Goal: Navigation & Orientation: Find specific page/section

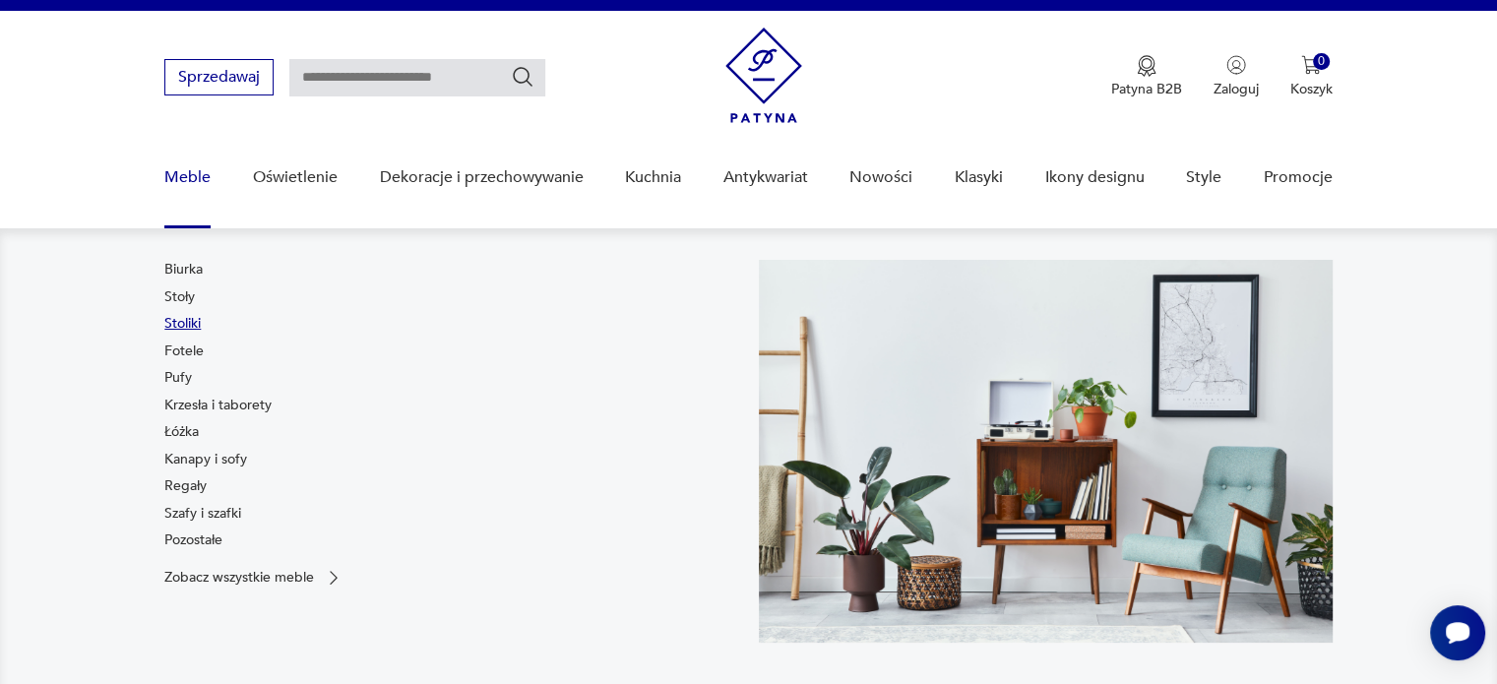
click at [183, 326] on link "Stoliki" at bounding box center [182, 324] width 36 height 20
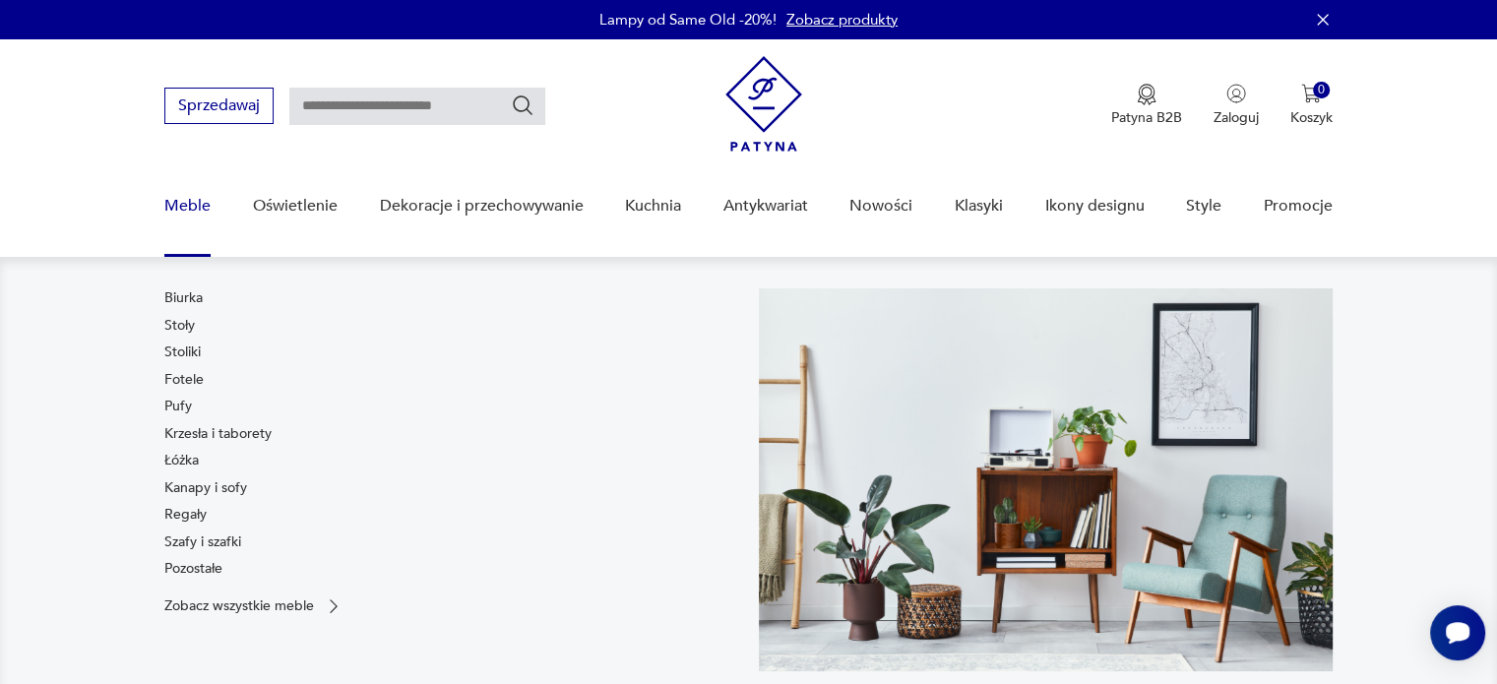
click at [181, 202] on link "Meble" at bounding box center [187, 206] width 46 height 76
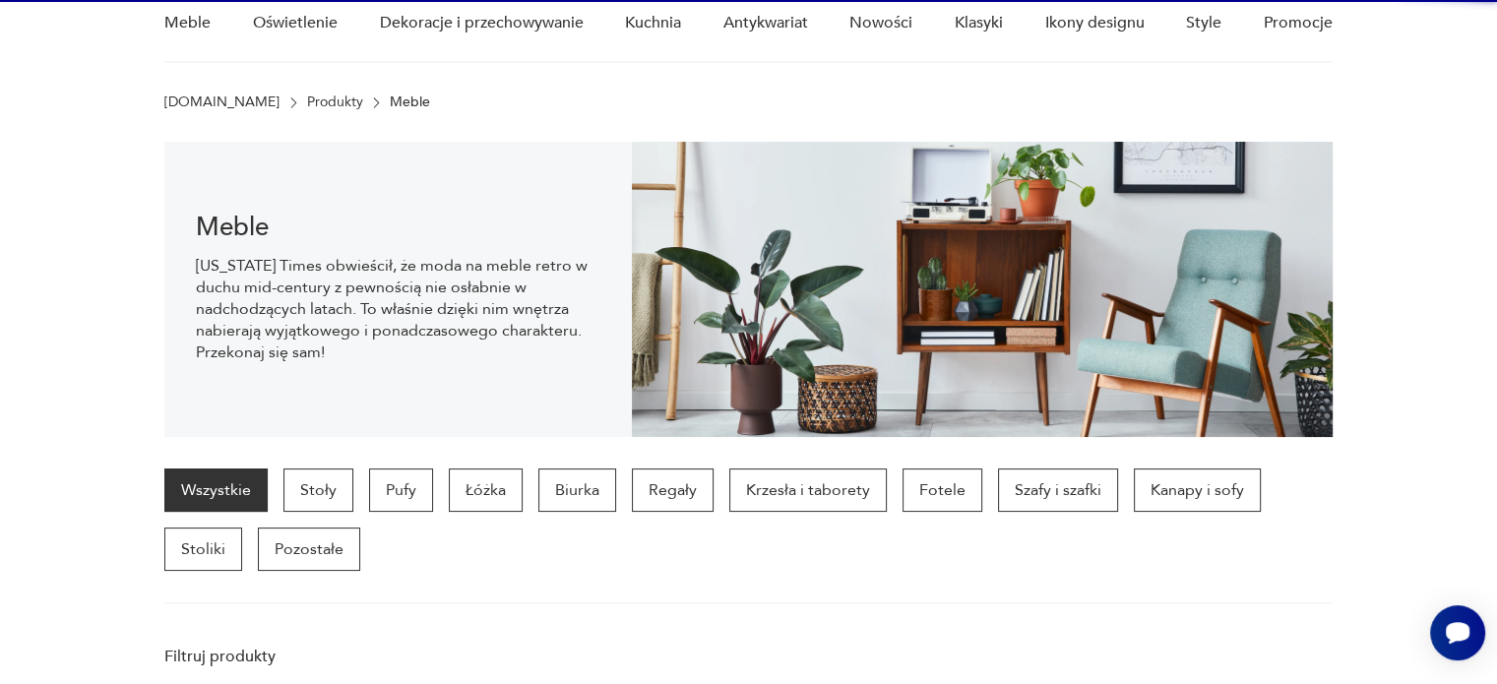
scroll to position [195, 0]
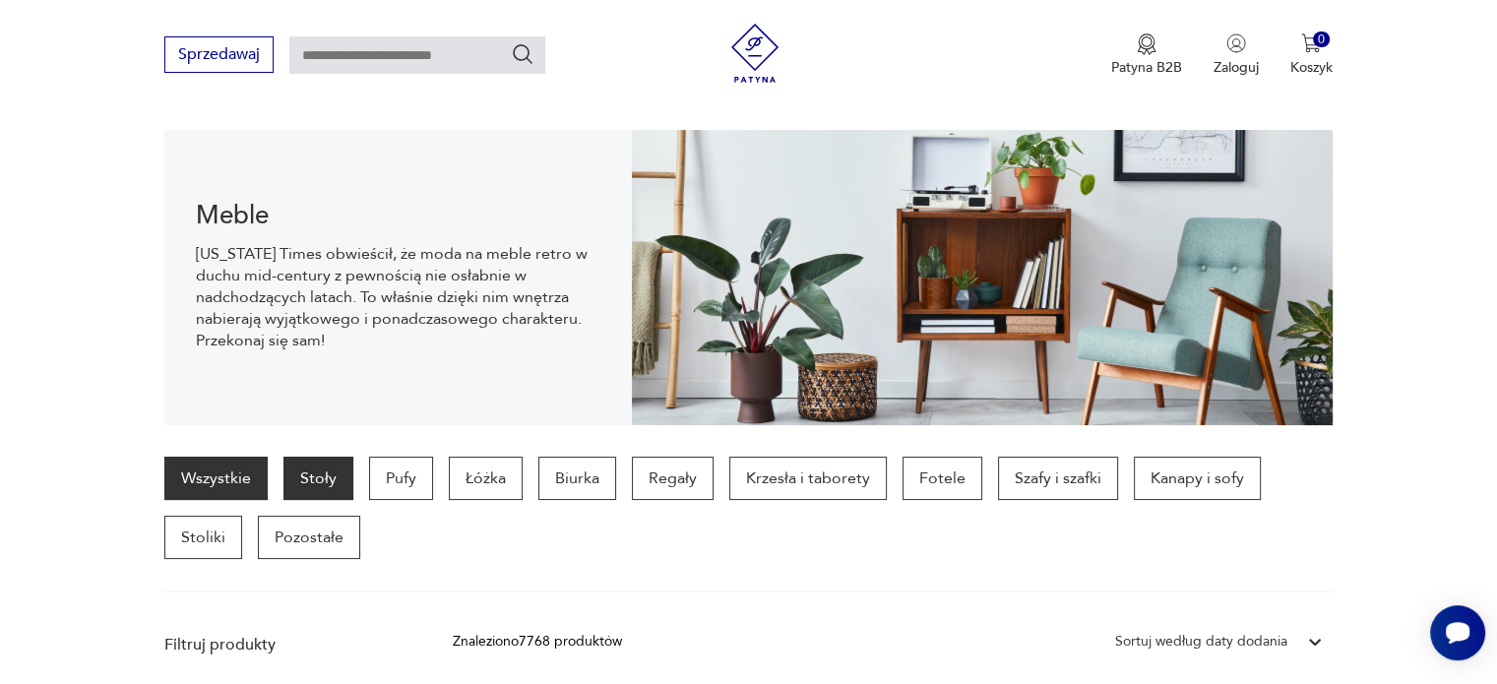
click at [342, 467] on p "Stoły" at bounding box center [318, 478] width 70 height 43
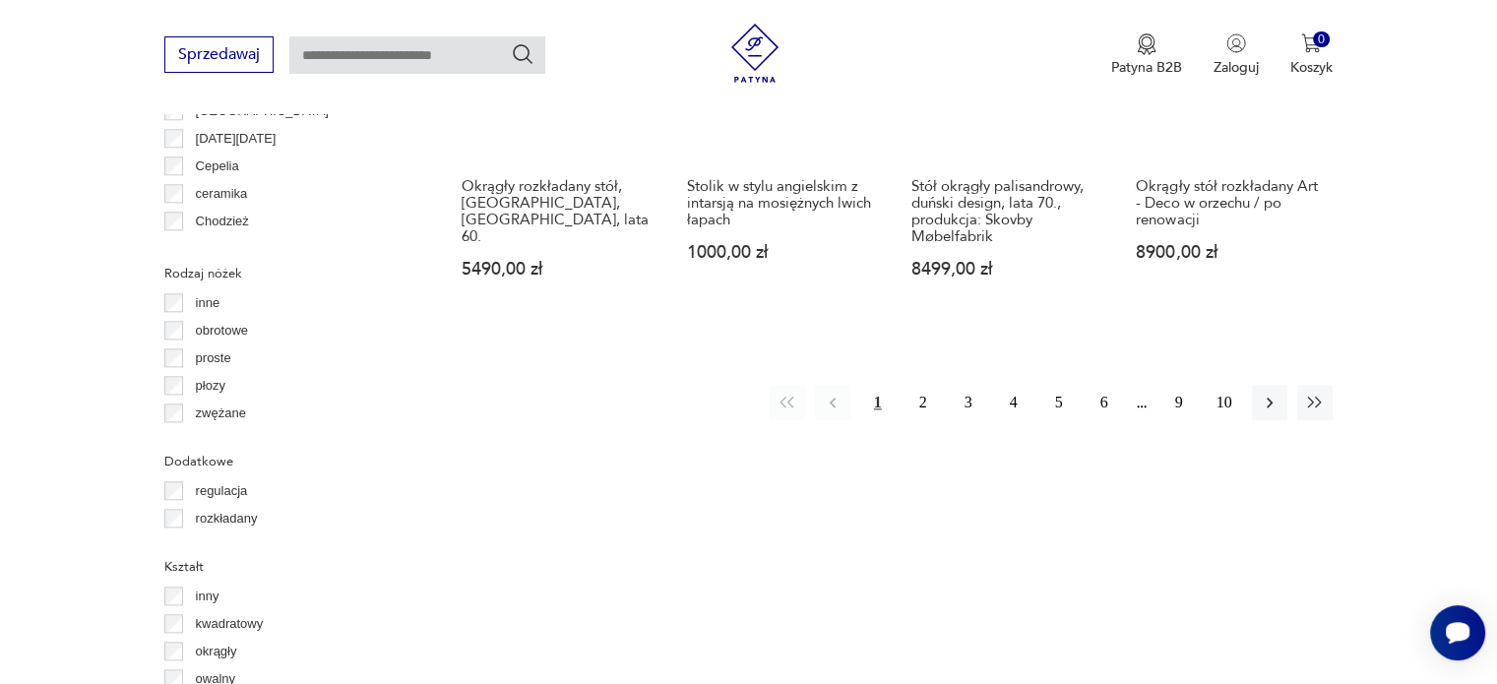
scroll to position [2126, 0]
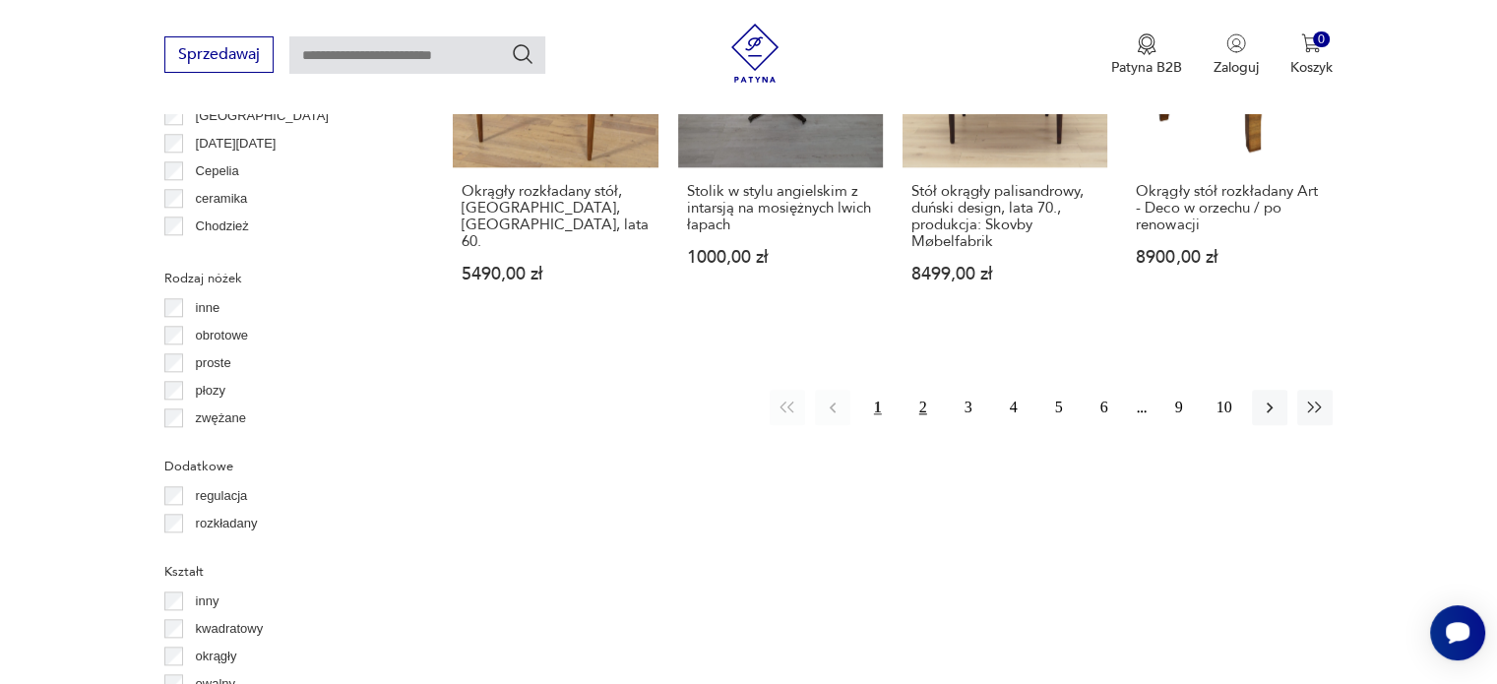
click at [924, 390] on button "2" at bounding box center [922, 407] width 35 height 35
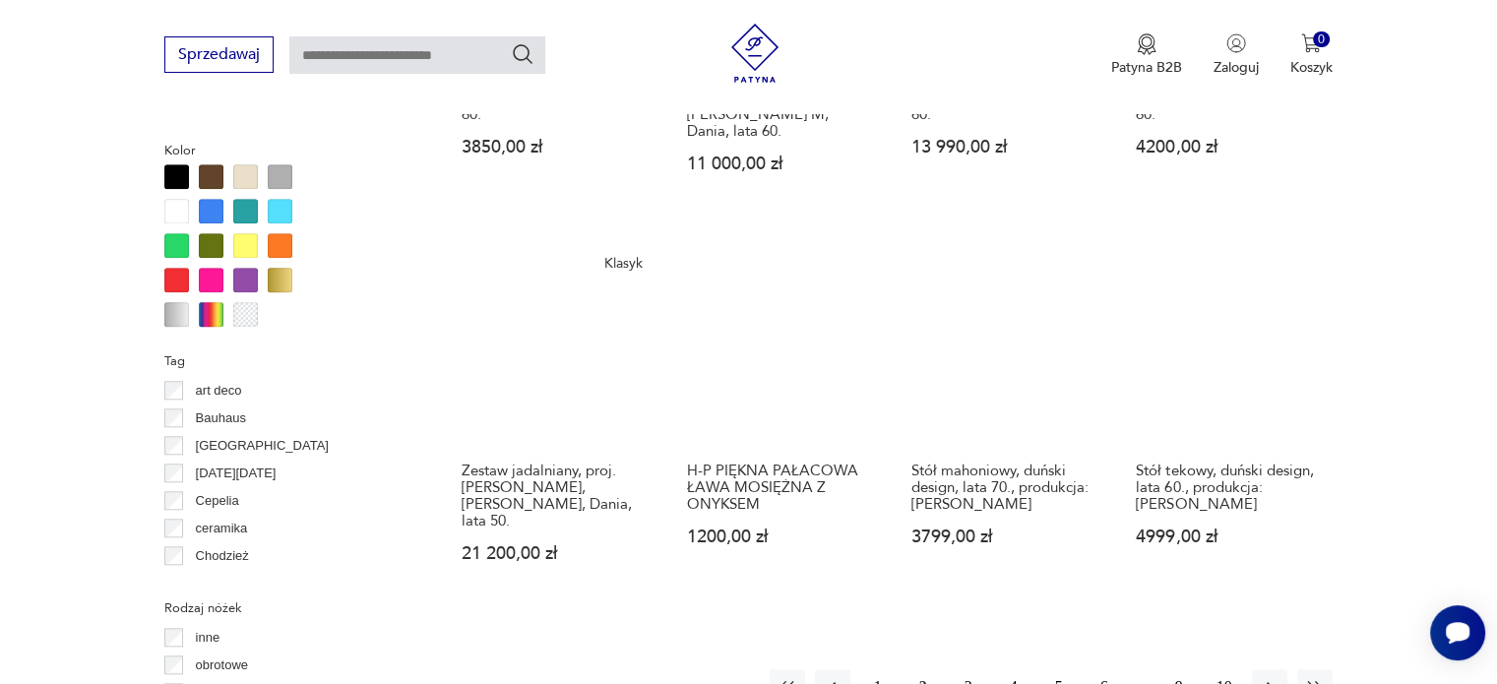
scroll to position [1800, 0]
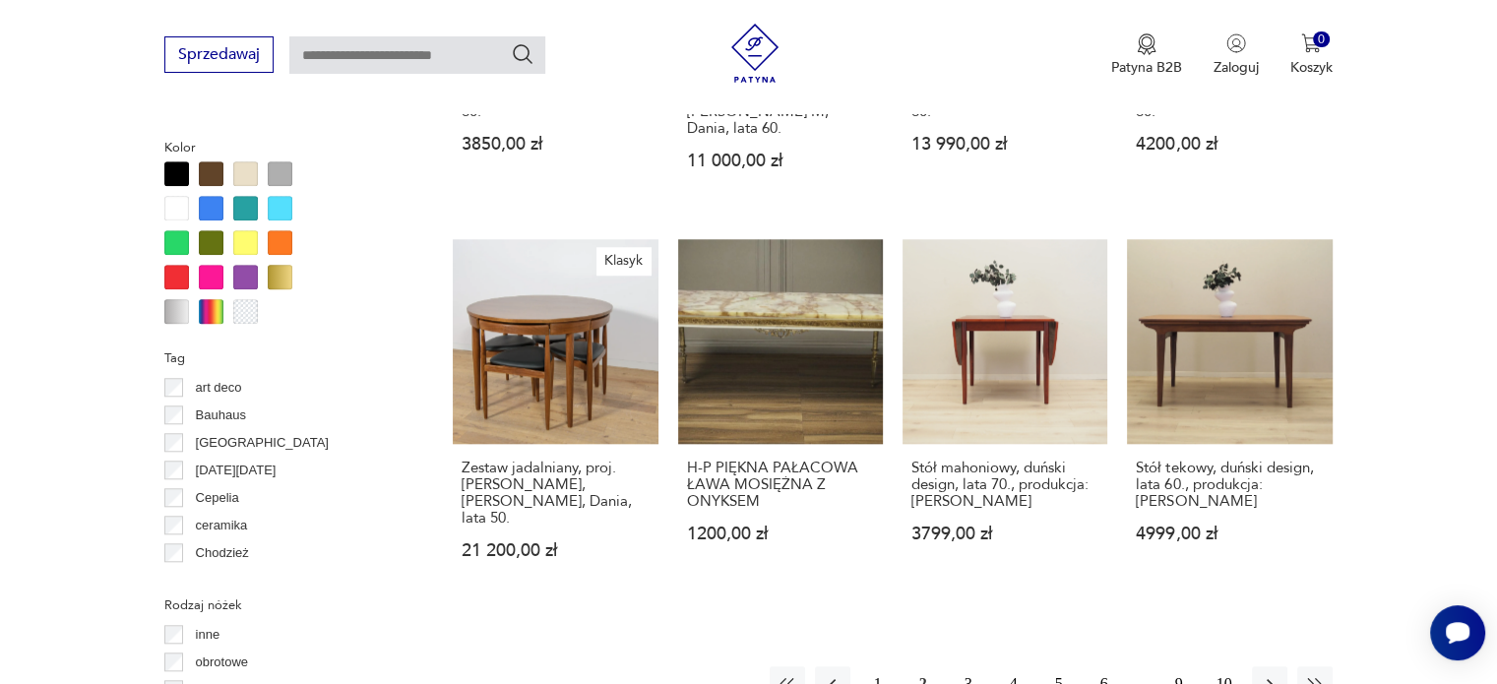
click at [954, 666] on button "3" at bounding box center [968, 683] width 35 height 35
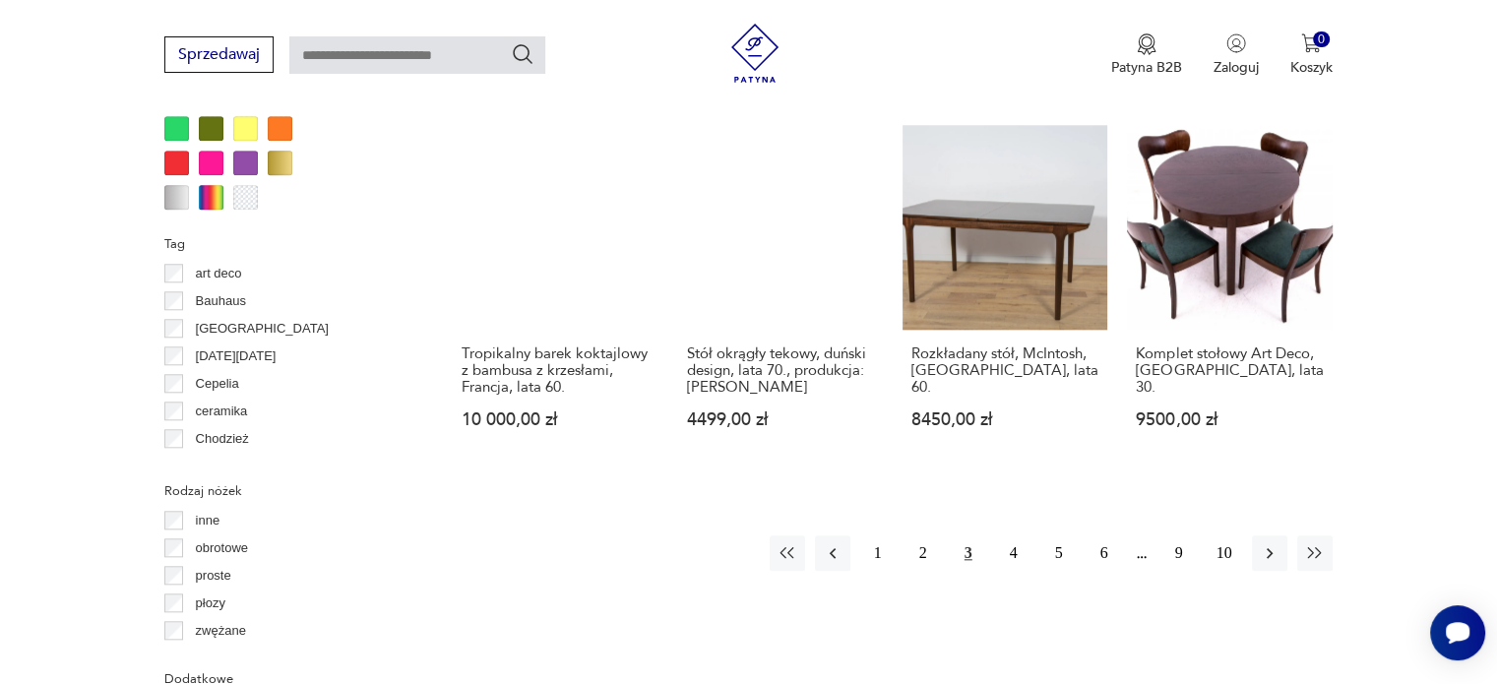
scroll to position [1915, 0]
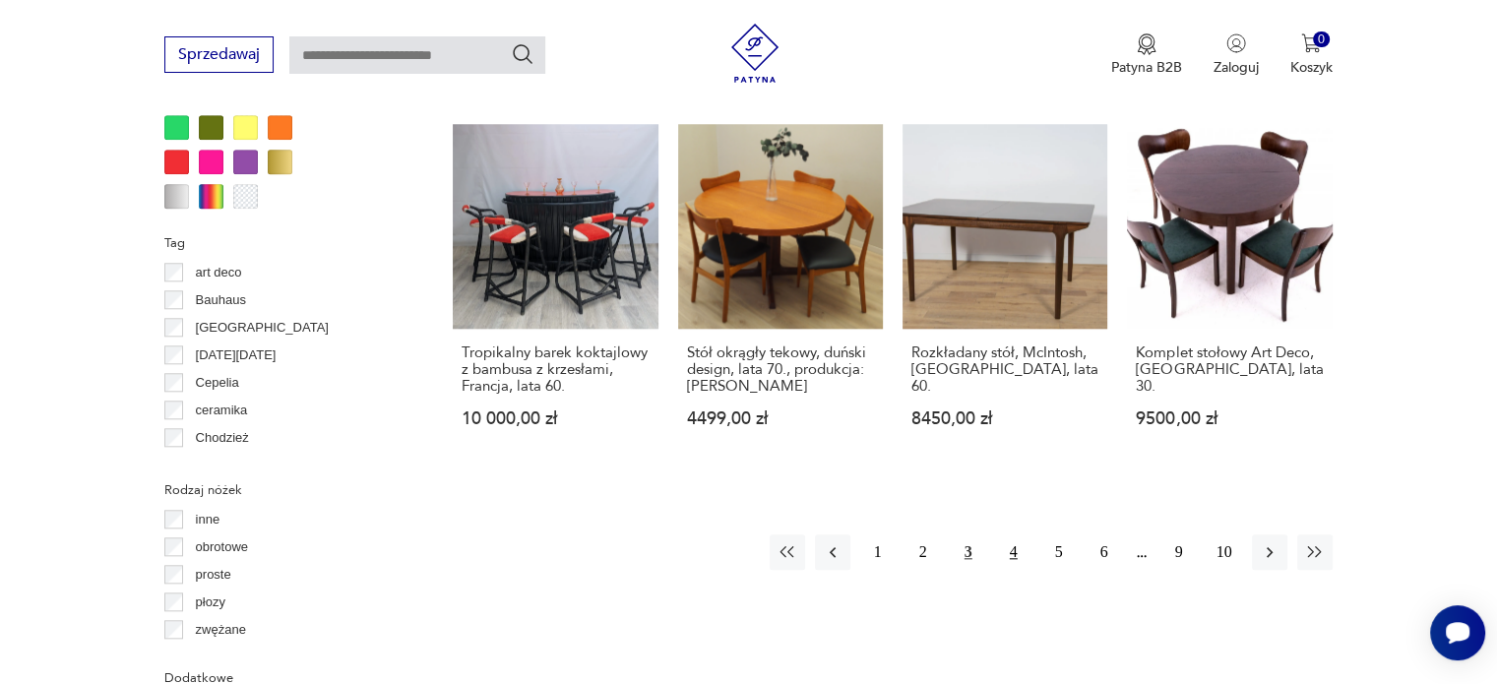
click at [1015, 534] on button "4" at bounding box center [1013, 551] width 35 height 35
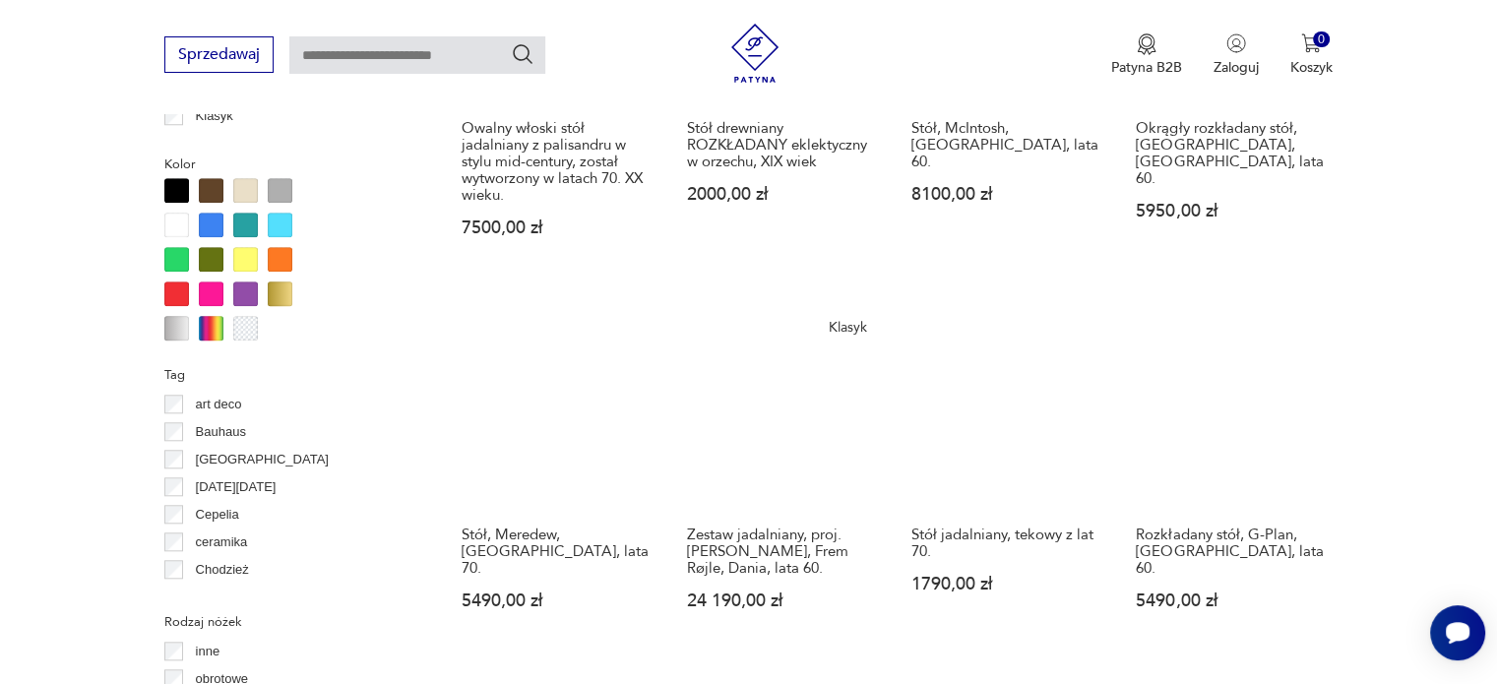
scroll to position [2057, 0]
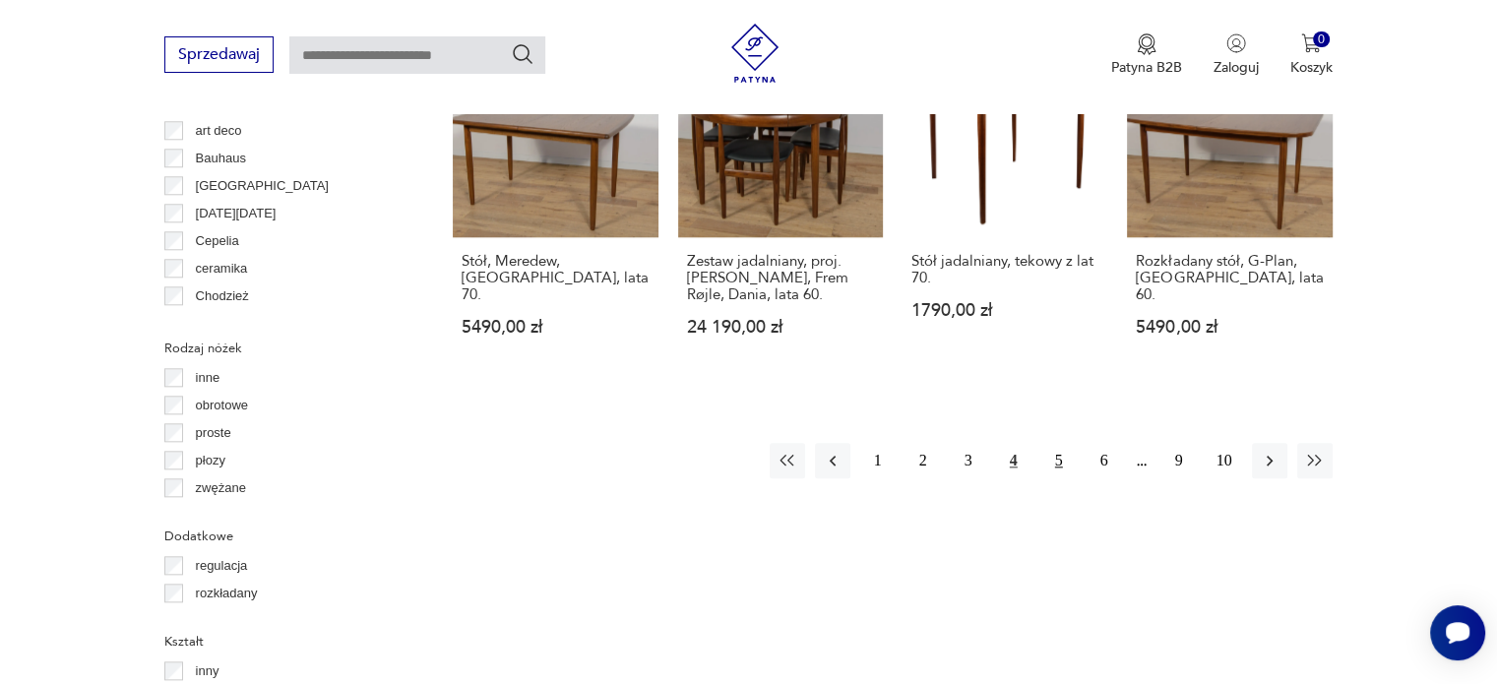
click at [1049, 443] on button "5" at bounding box center [1058, 460] width 35 height 35
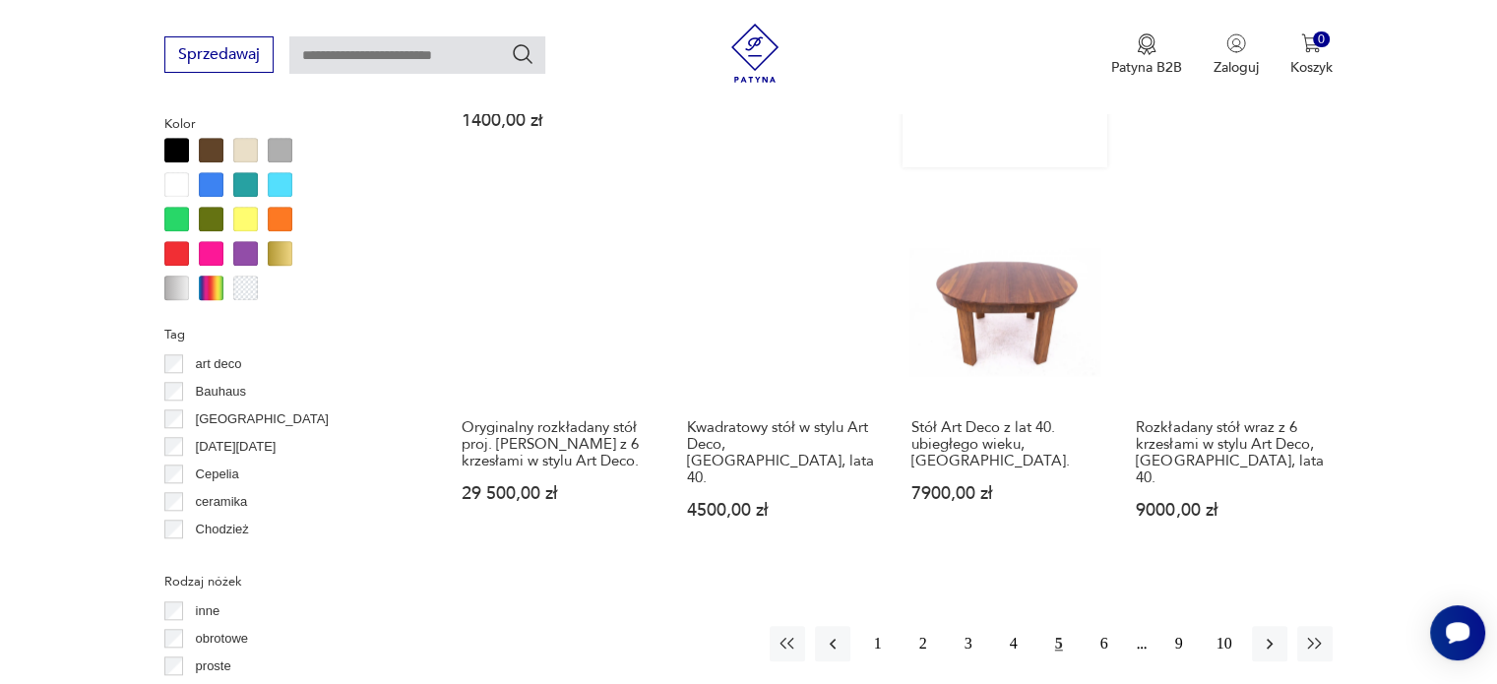
scroll to position [1822, 0]
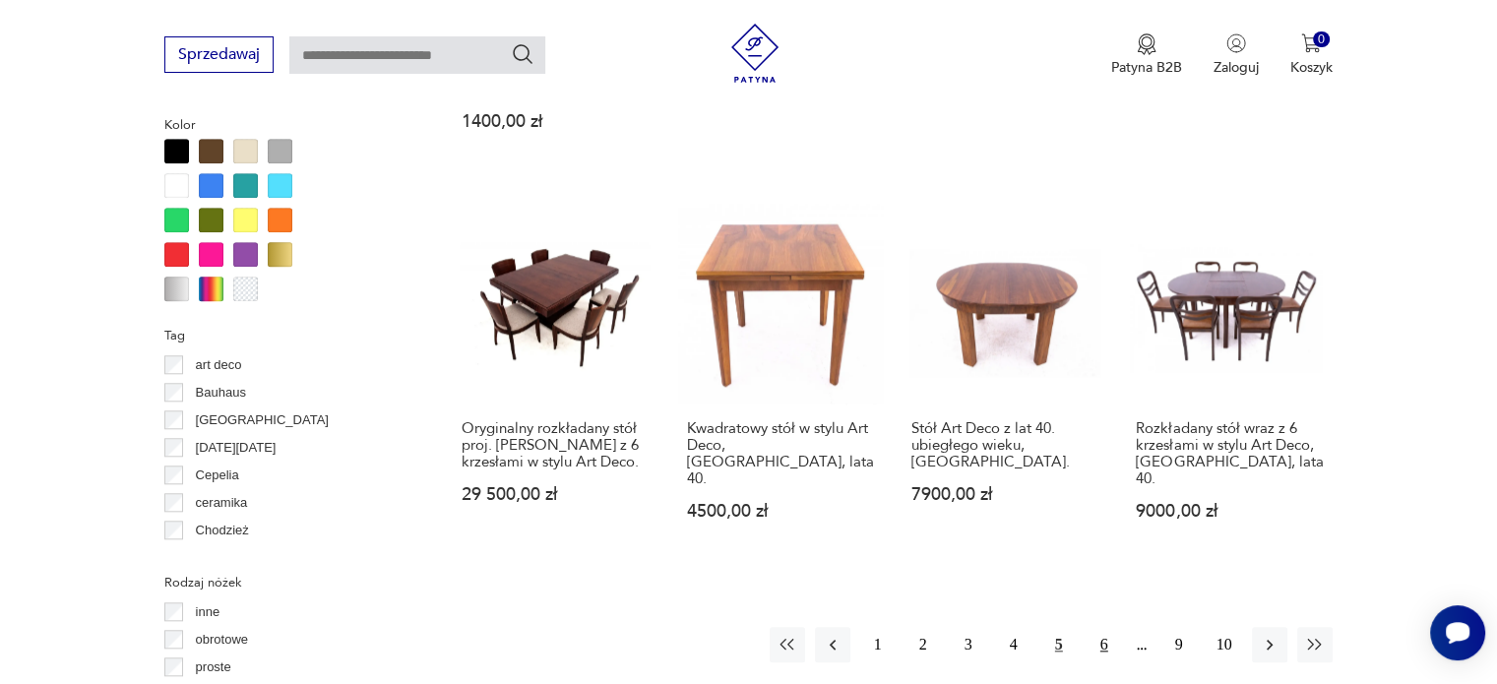
click at [1110, 635] on button "6" at bounding box center [1103, 644] width 35 height 35
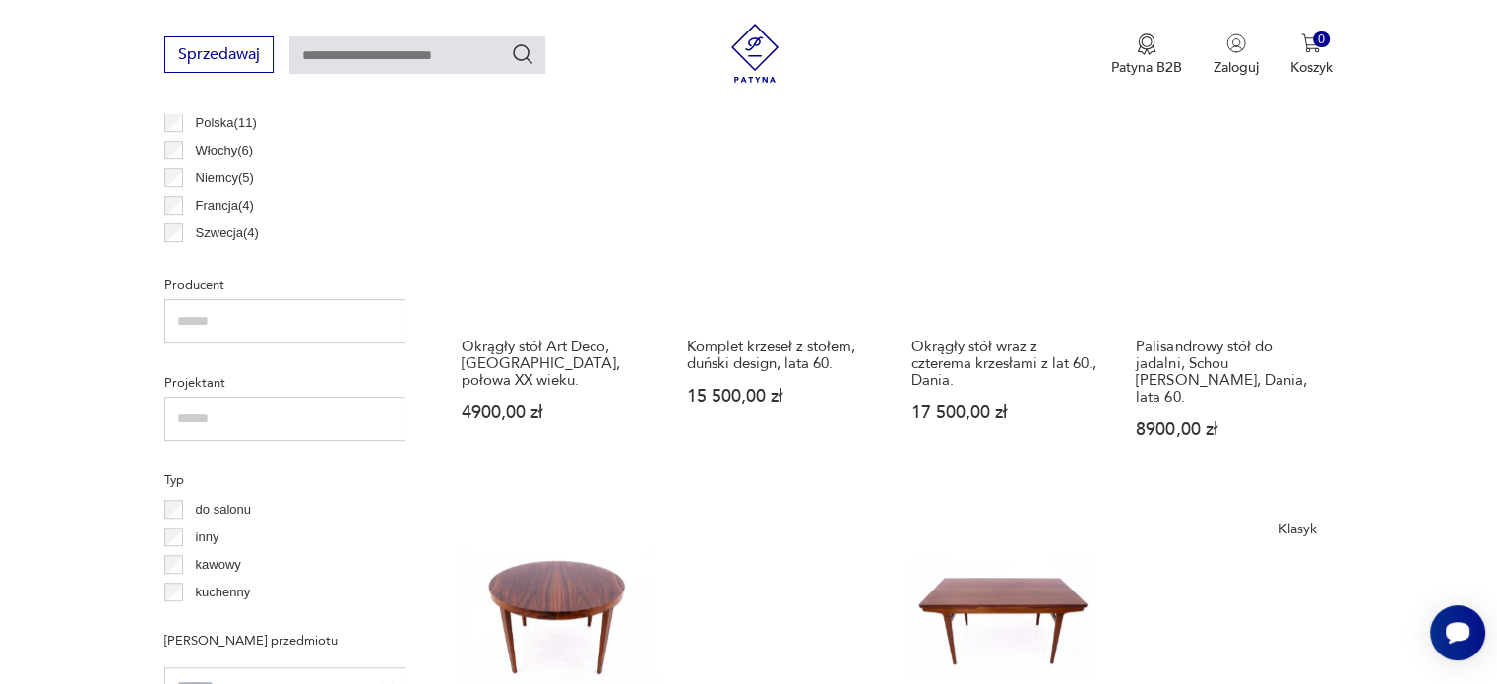
scroll to position [1124, 0]
